Goal: Transaction & Acquisition: Book appointment/travel/reservation

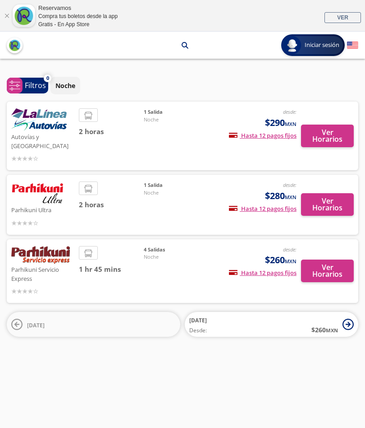
click at [328, 259] on button "Ver Horarios" at bounding box center [327, 270] width 53 height 23
click at [328, 199] on button "Ver Horarios" at bounding box center [327, 204] width 53 height 23
click at [325, 137] on button "Ver Horarios" at bounding box center [327, 136] width 53 height 23
click at [324, 260] on button "Ver Horarios" at bounding box center [327, 270] width 53 height 23
click at [329, 131] on button "Ver Horarios" at bounding box center [327, 136] width 53 height 23
